Goal: Communication & Community: Answer question/provide support

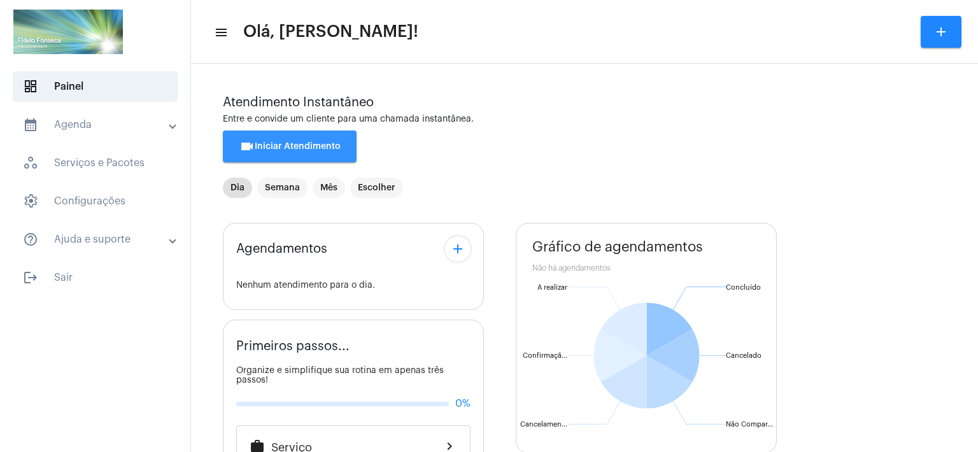
click at [269, 145] on span "videocam Iniciar Atendimento" at bounding box center [289, 146] width 101 height 9
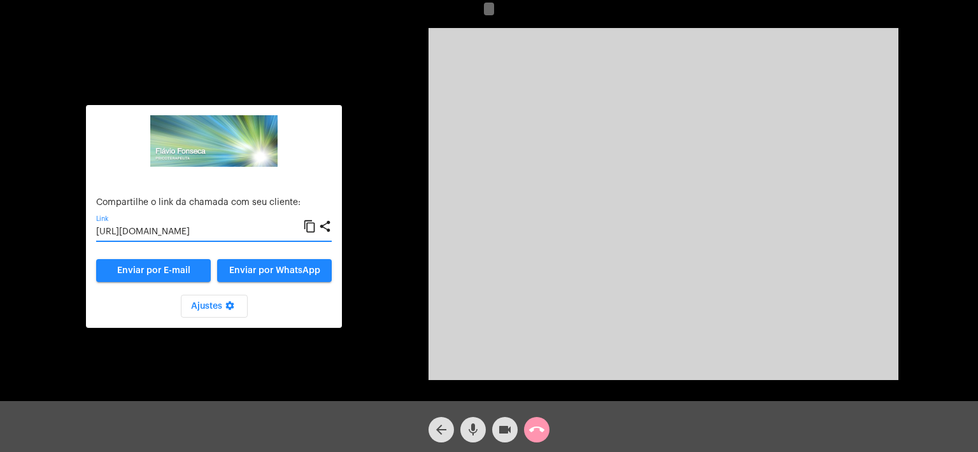
click at [225, 231] on input "[URL][DOMAIN_NAME]" at bounding box center [199, 232] width 207 height 10
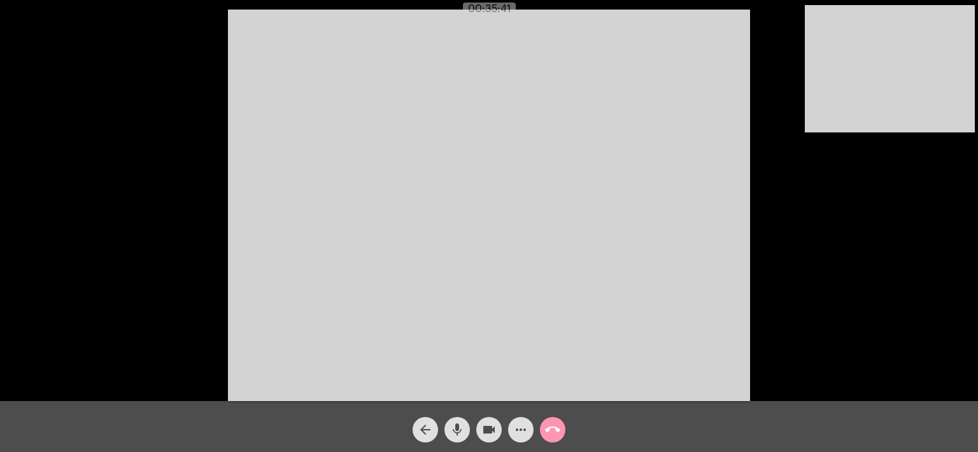
click at [601, 435] on div "arrow_back mic videocam more_horiz call_end" at bounding box center [489, 426] width 978 height 51
click at [521, 430] on mat-icon "more_horiz" at bounding box center [520, 429] width 15 height 15
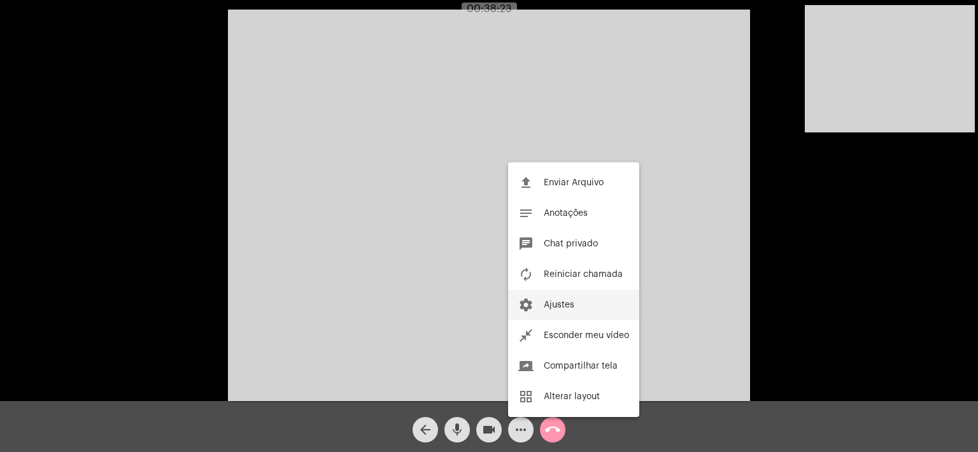
click at [576, 304] on button "settings Ajustes" at bounding box center [573, 305] width 131 height 31
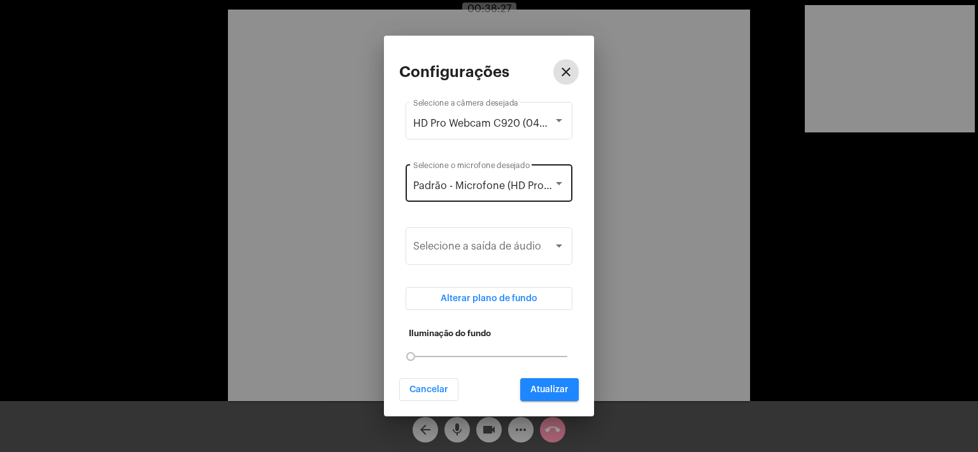
click at [517, 187] on span "Padrão - Microfone (HD Pro Webcam C920) (046d:08e5)" at bounding box center [548, 186] width 271 height 10
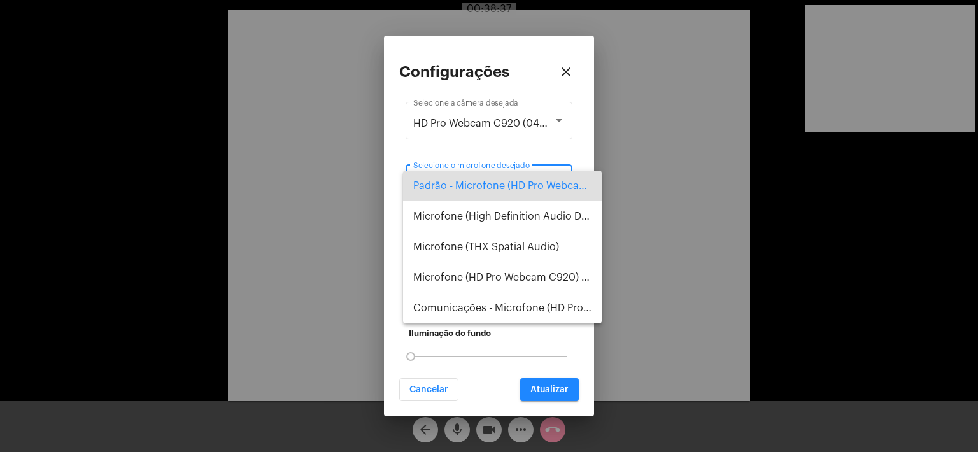
click at [640, 406] on div at bounding box center [489, 226] width 978 height 452
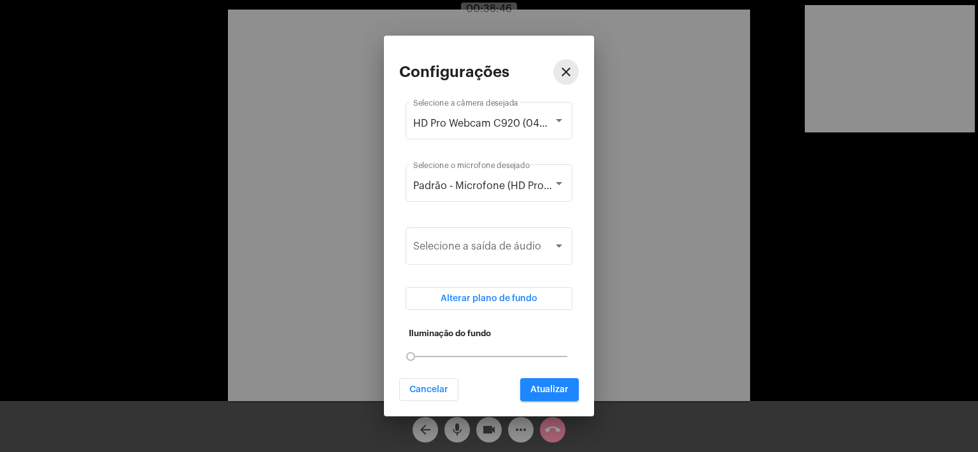
click at [569, 71] on mat-icon "close" at bounding box center [565, 71] width 15 height 15
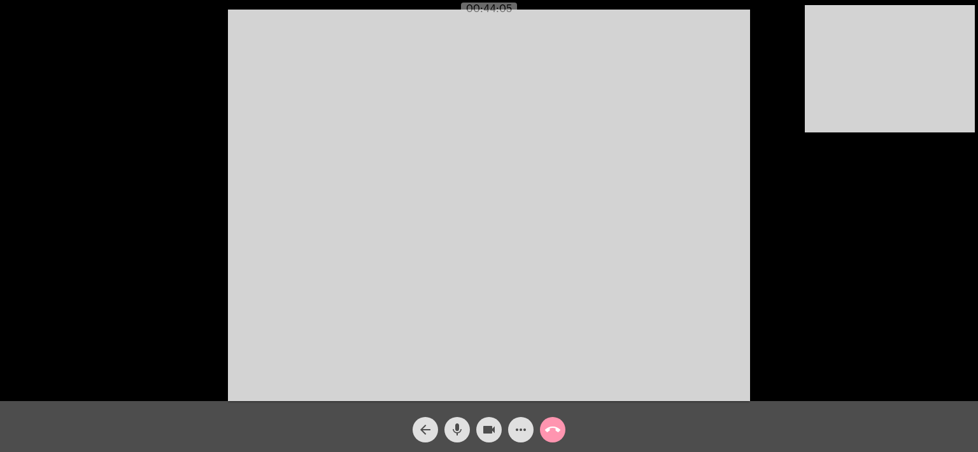
click at [597, 427] on div "arrow_back mic videocam more_horiz call_end" at bounding box center [489, 426] width 978 height 51
click at [548, 426] on mat-icon "call_end" at bounding box center [552, 429] width 15 height 15
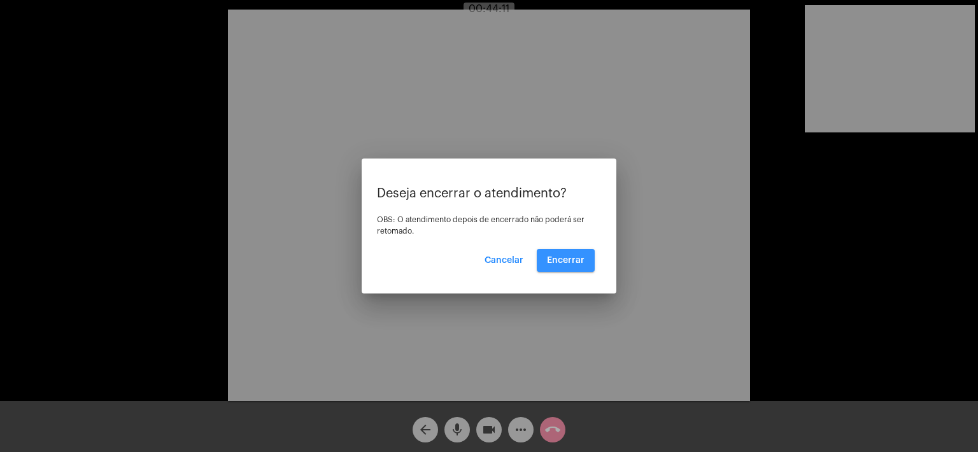
click at [582, 259] on span "Encerrar" at bounding box center [566, 260] width 38 height 9
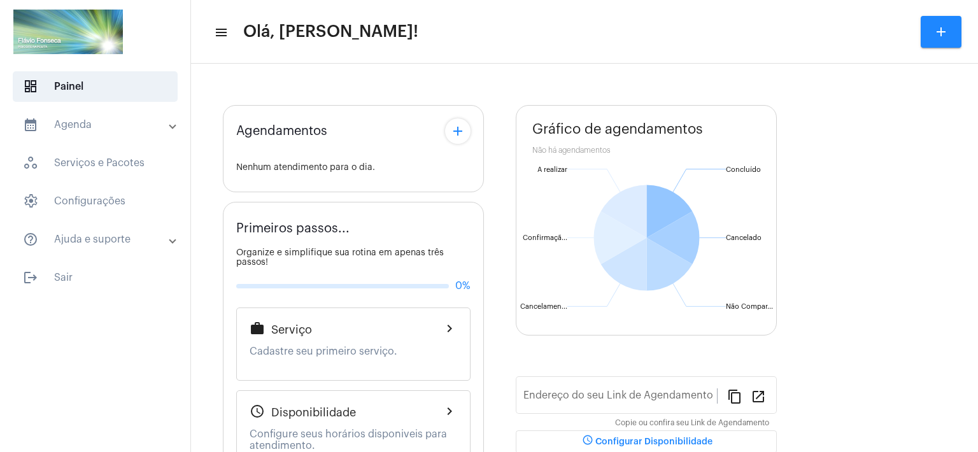
type input "[URL][DOMAIN_NAME]"
